Goal: Find contact information: Find contact information

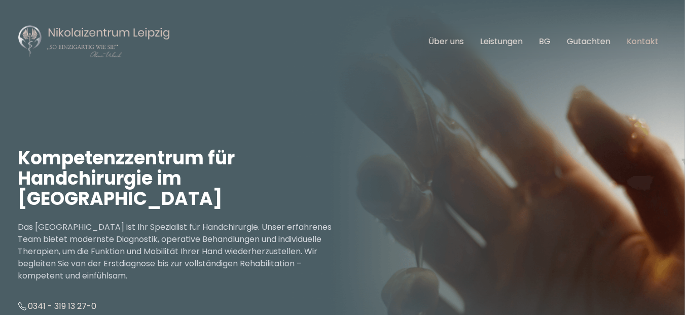
click at [627, 35] on link "Kontakt" at bounding box center [643, 41] width 32 height 12
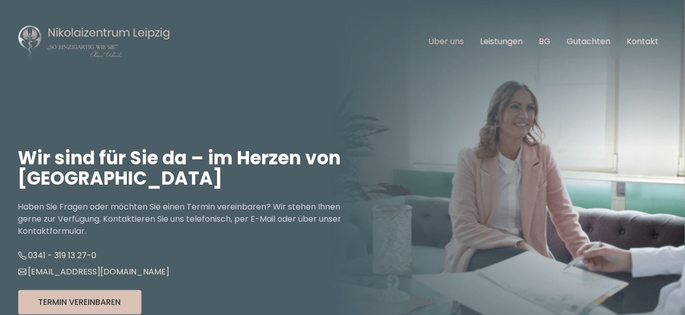
click at [429, 35] on link "Über uns" at bounding box center [446, 41] width 35 height 12
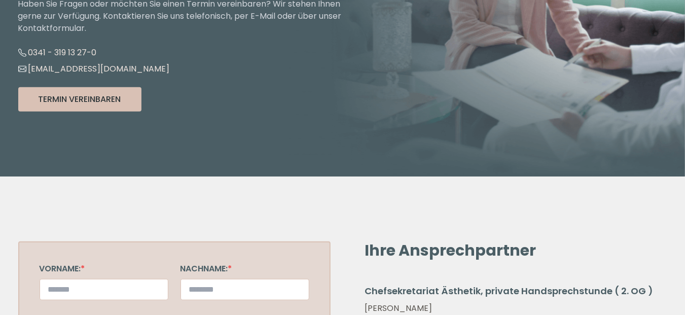
scroll to position [355, 0]
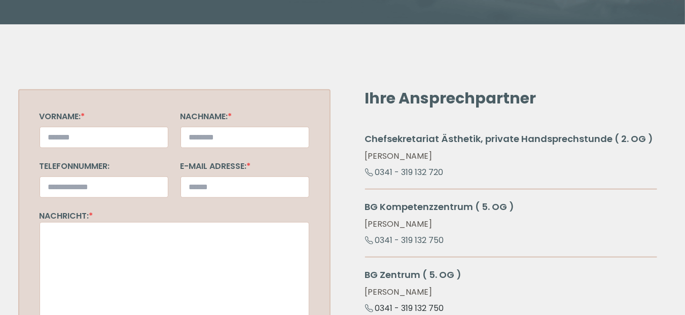
drag, startPoint x: 423, startPoint y: 150, endPoint x: 371, endPoint y: 150, distance: 51.2
click at [371, 268] on div "BG Zentrum ( 5. OG ) [PERSON_NAME] 0341 - 319 132 750" at bounding box center [511, 297] width 292 height 58
copy link "0341 - 319 132 750"
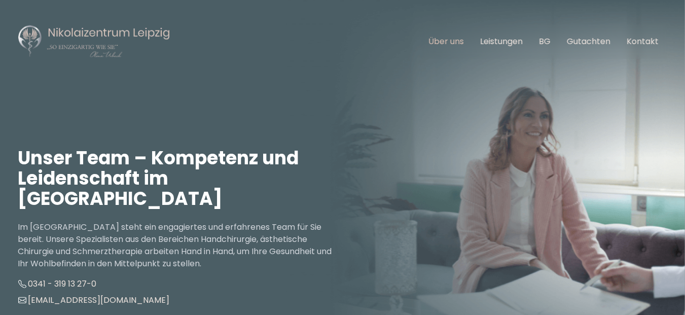
click at [429, 37] on link "Über uns" at bounding box center [446, 41] width 35 height 12
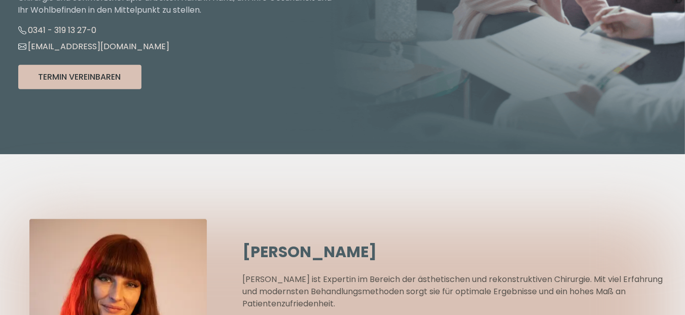
scroll to position [51, 0]
